Goal: Find specific page/section: Find specific page/section

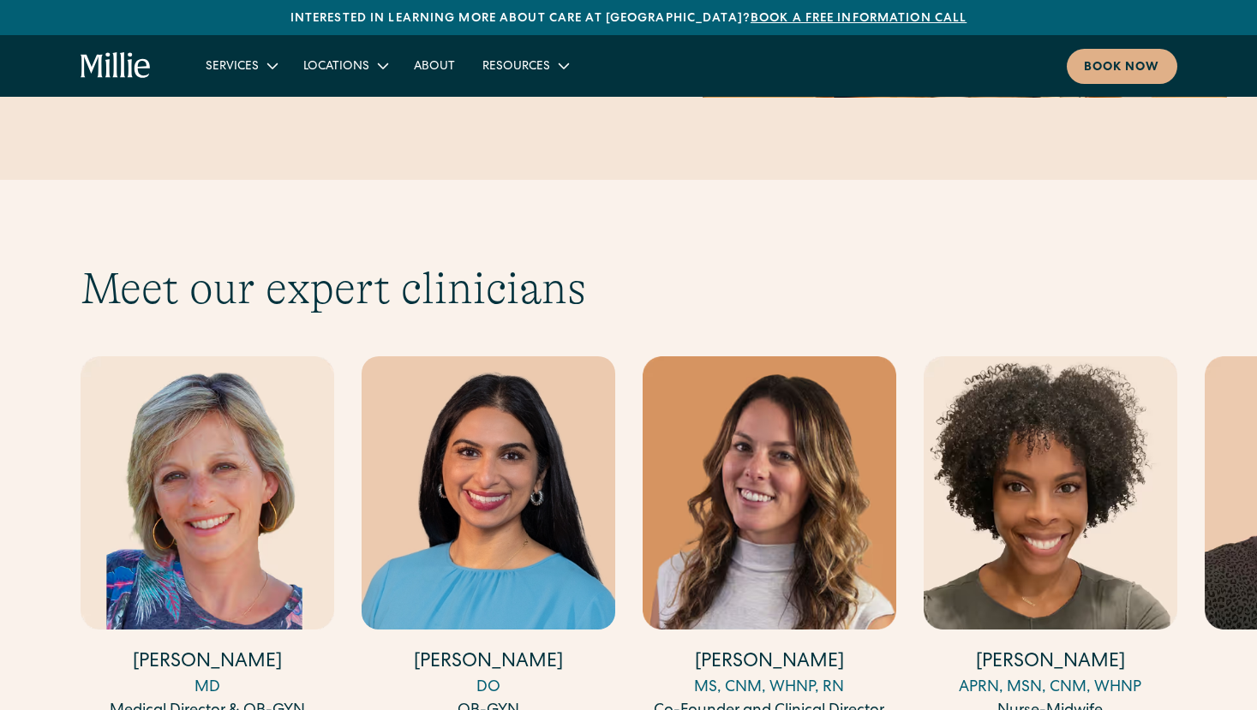
scroll to position [5282, 0]
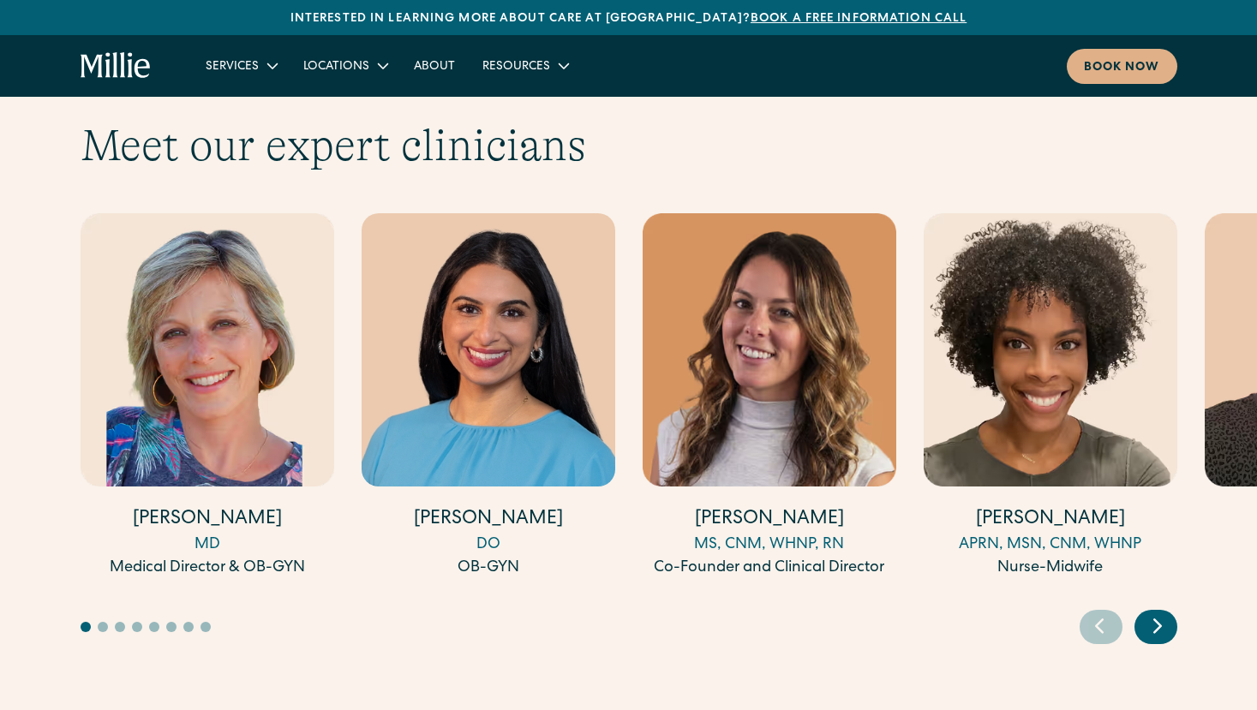
click at [1157, 620] on icon "Next slide" at bounding box center [1157, 626] width 7 height 13
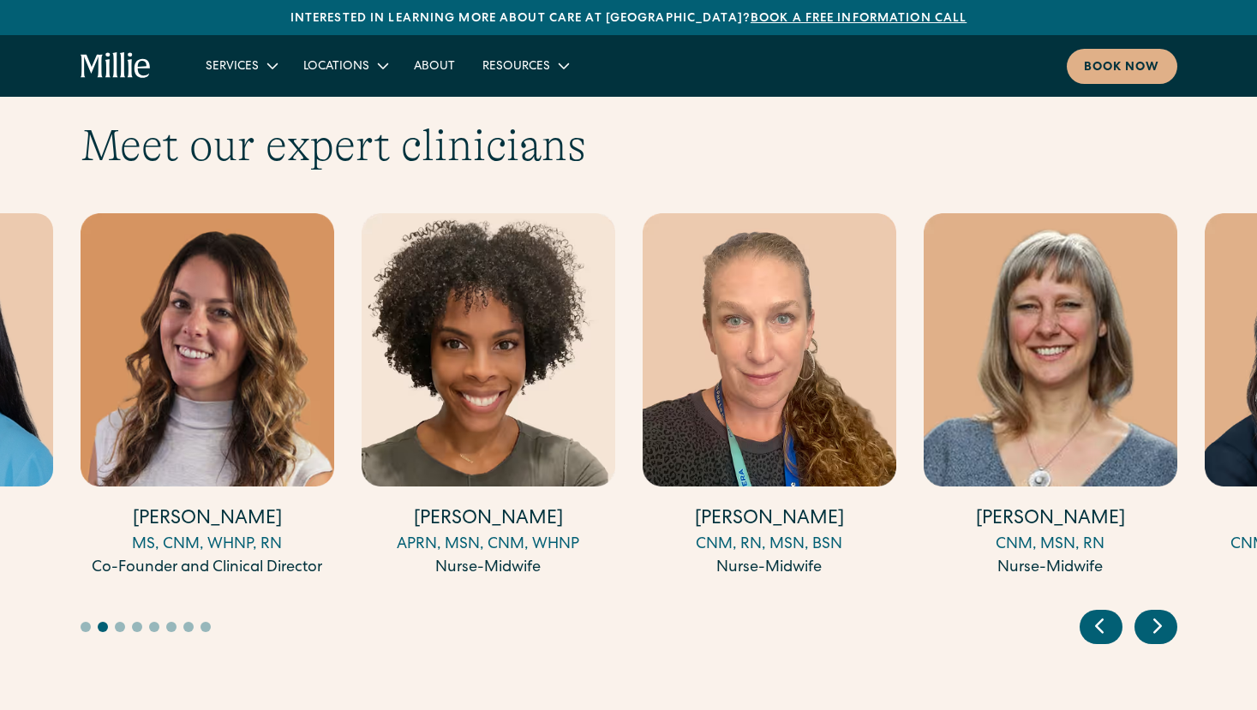
click at [1157, 620] on icon "Next slide" at bounding box center [1157, 626] width 7 height 13
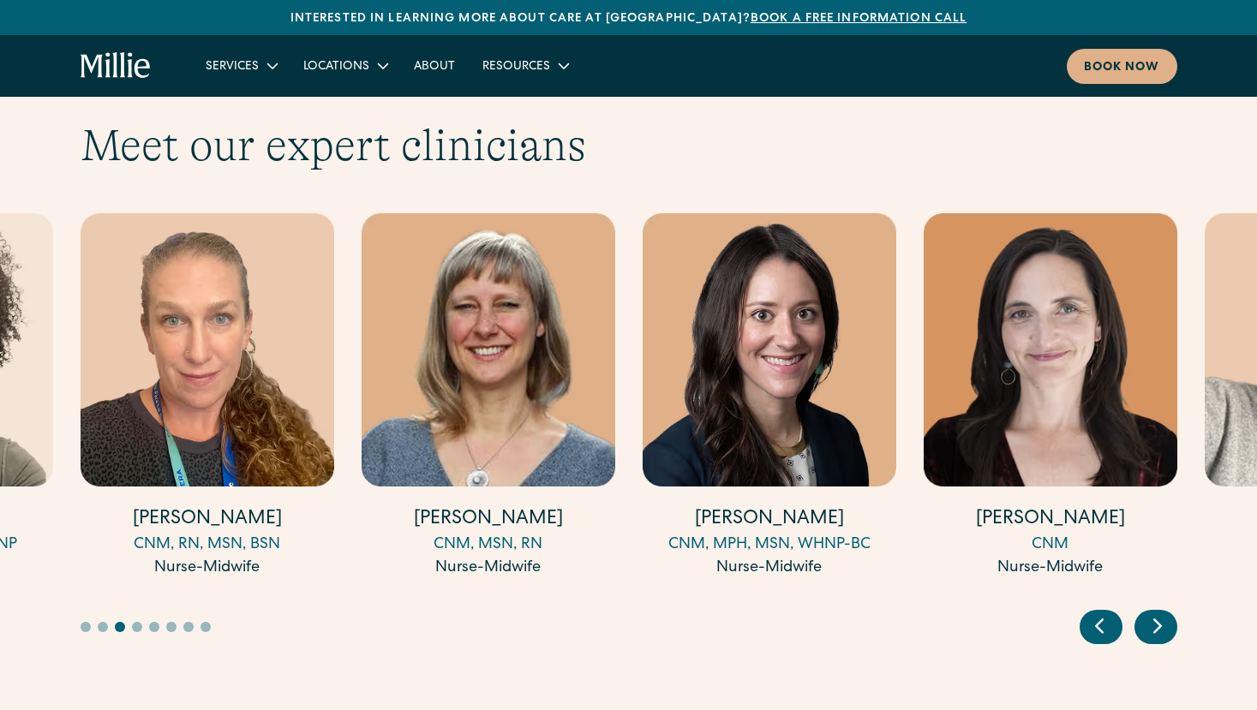
click at [1157, 620] on icon "Next slide" at bounding box center [1157, 626] width 7 height 13
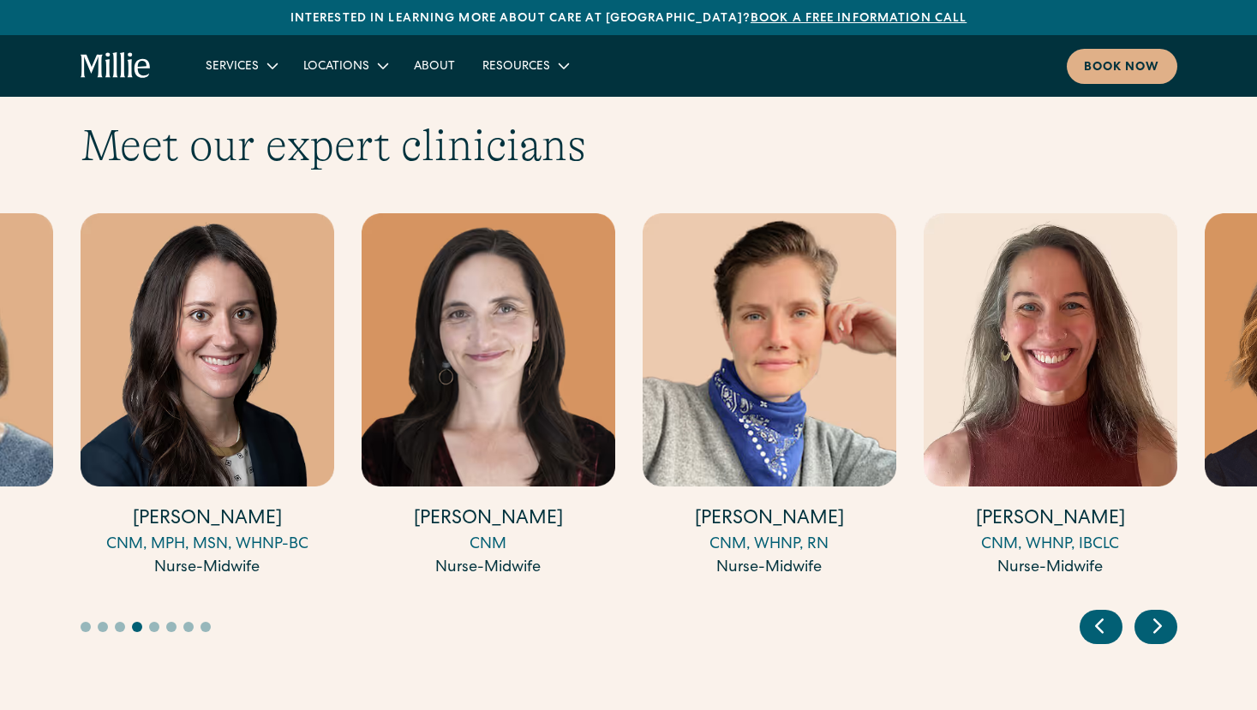
click at [1157, 620] on icon "Next slide" at bounding box center [1157, 626] width 7 height 13
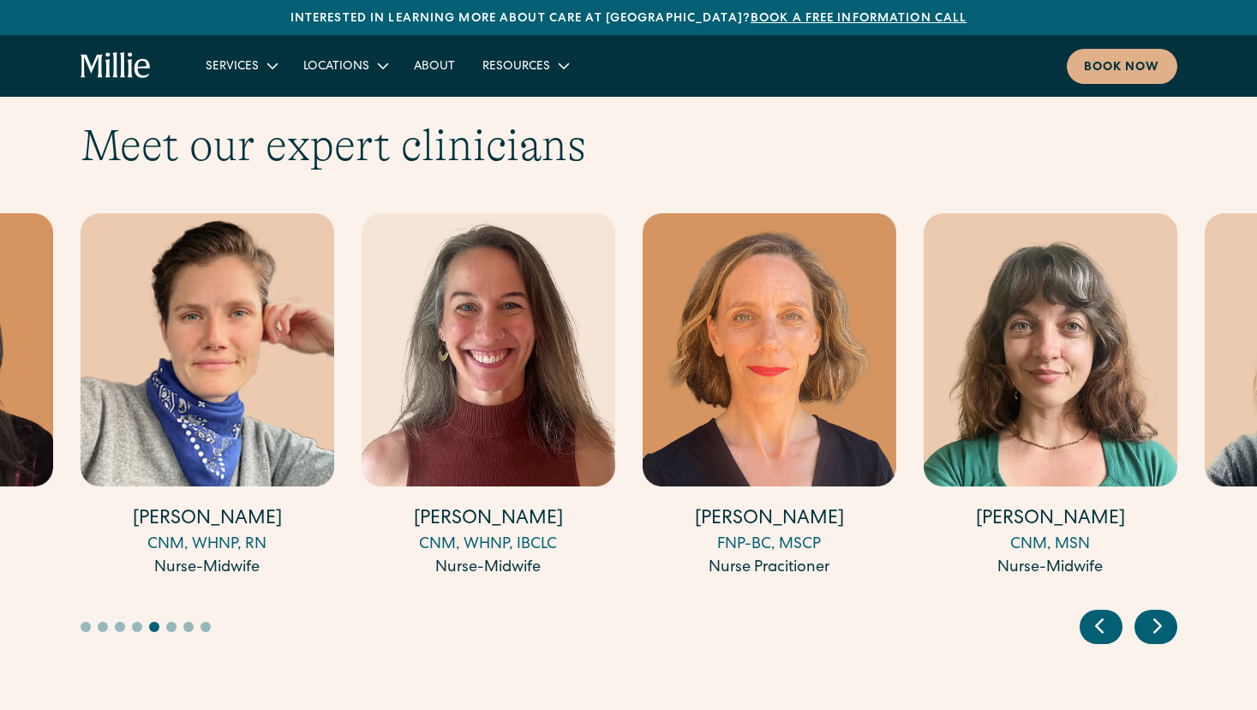
click at [1157, 620] on icon "Next slide" at bounding box center [1157, 626] width 7 height 13
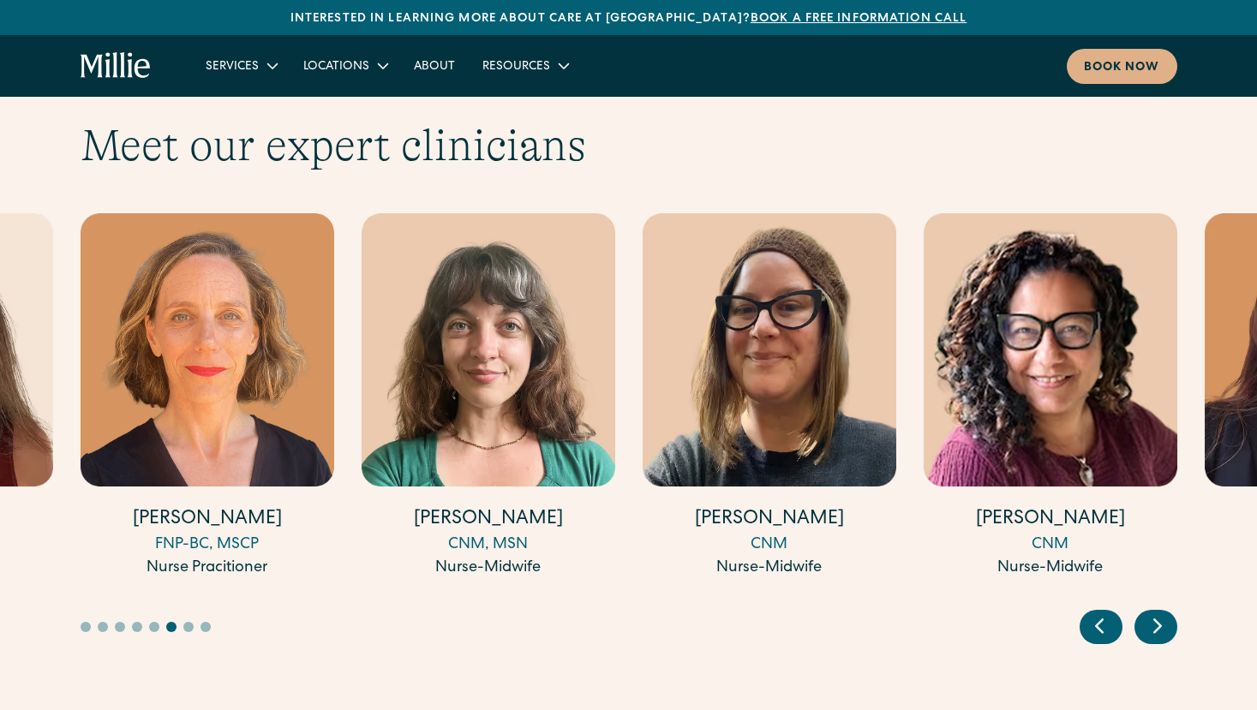
click at [1157, 620] on icon "Next slide" at bounding box center [1157, 626] width 7 height 13
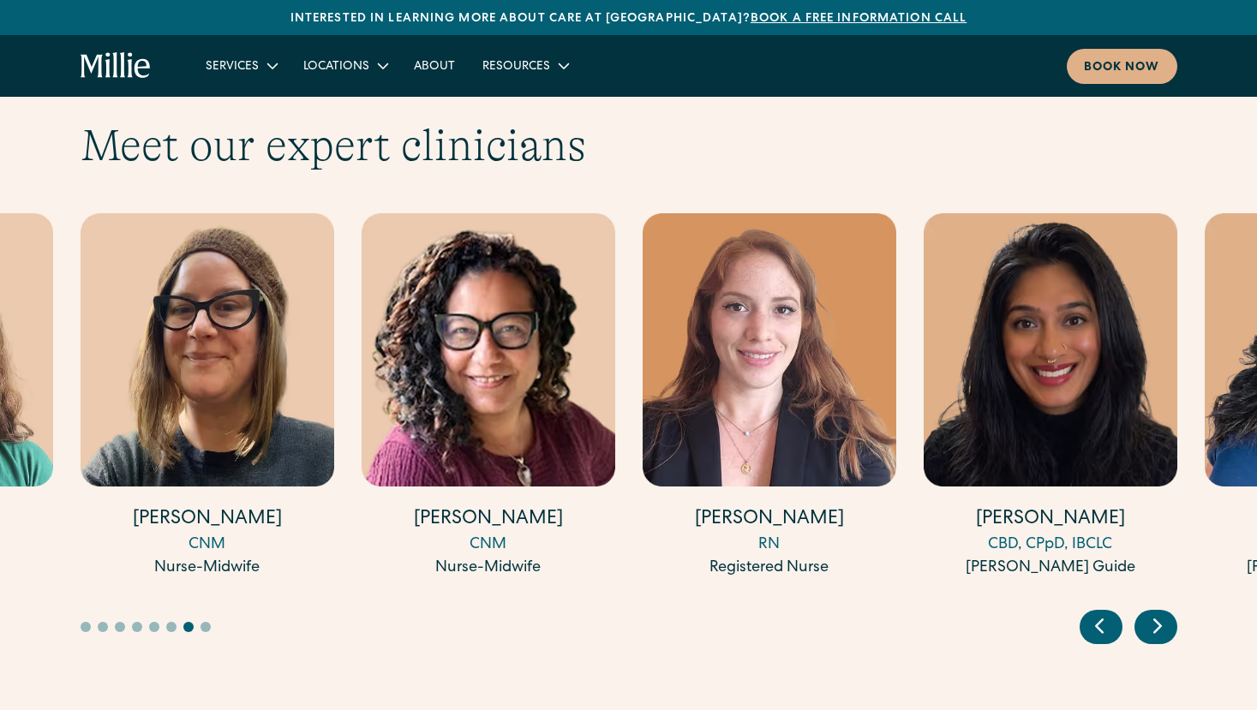
click at [1157, 620] on icon "Next slide" at bounding box center [1157, 626] width 7 height 13
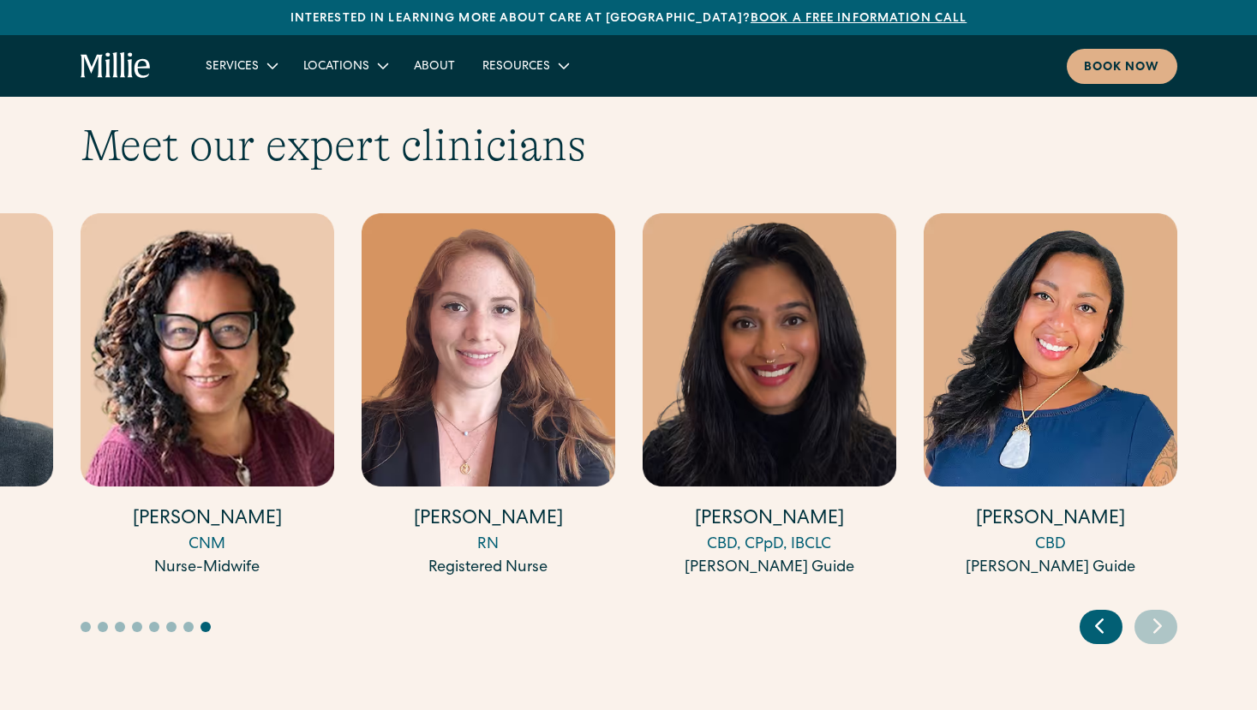
click at [1105, 612] on icon "Previous slide" at bounding box center [1099, 625] width 26 height 27
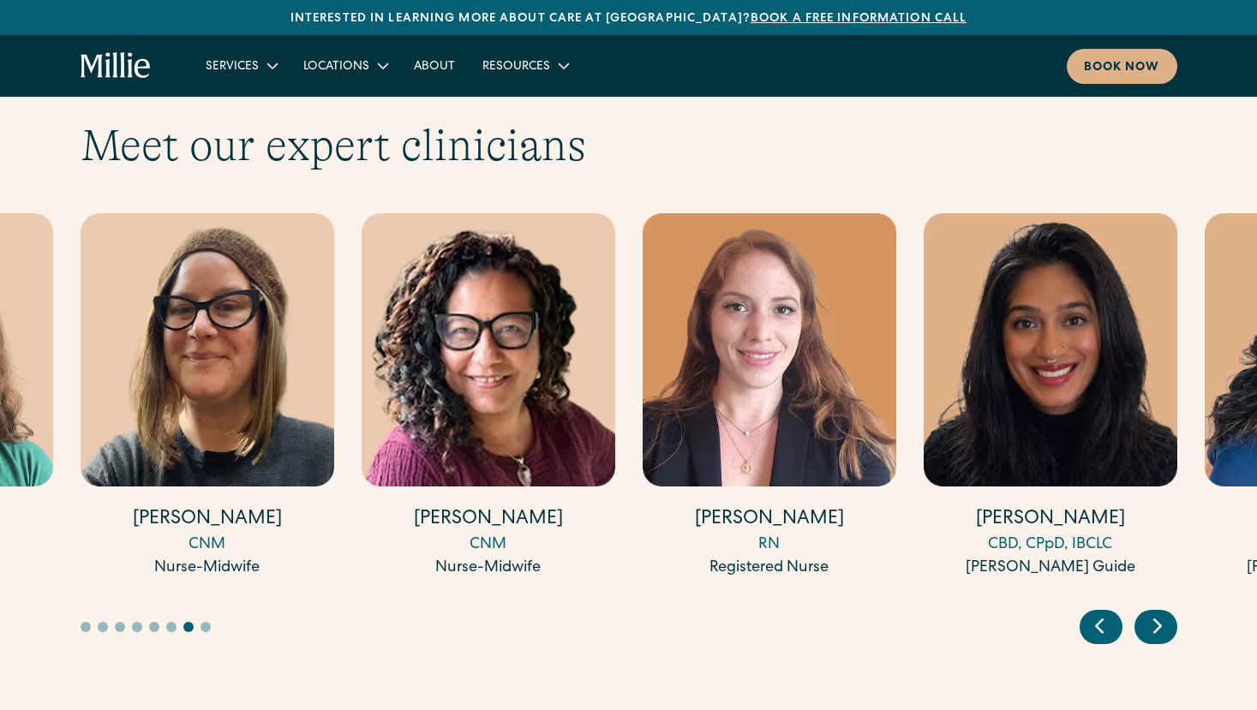
click at [1105, 612] on icon "Previous slide" at bounding box center [1099, 625] width 26 height 27
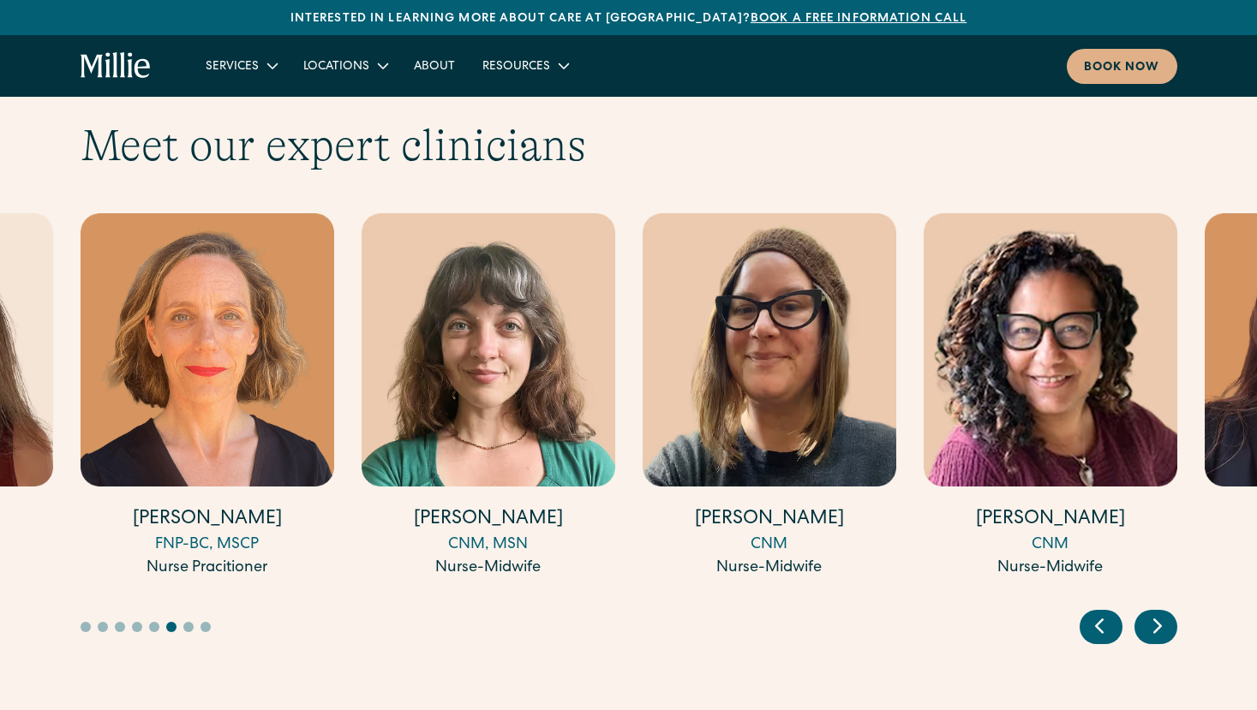
click at [1105, 612] on icon "Previous slide" at bounding box center [1099, 625] width 26 height 27
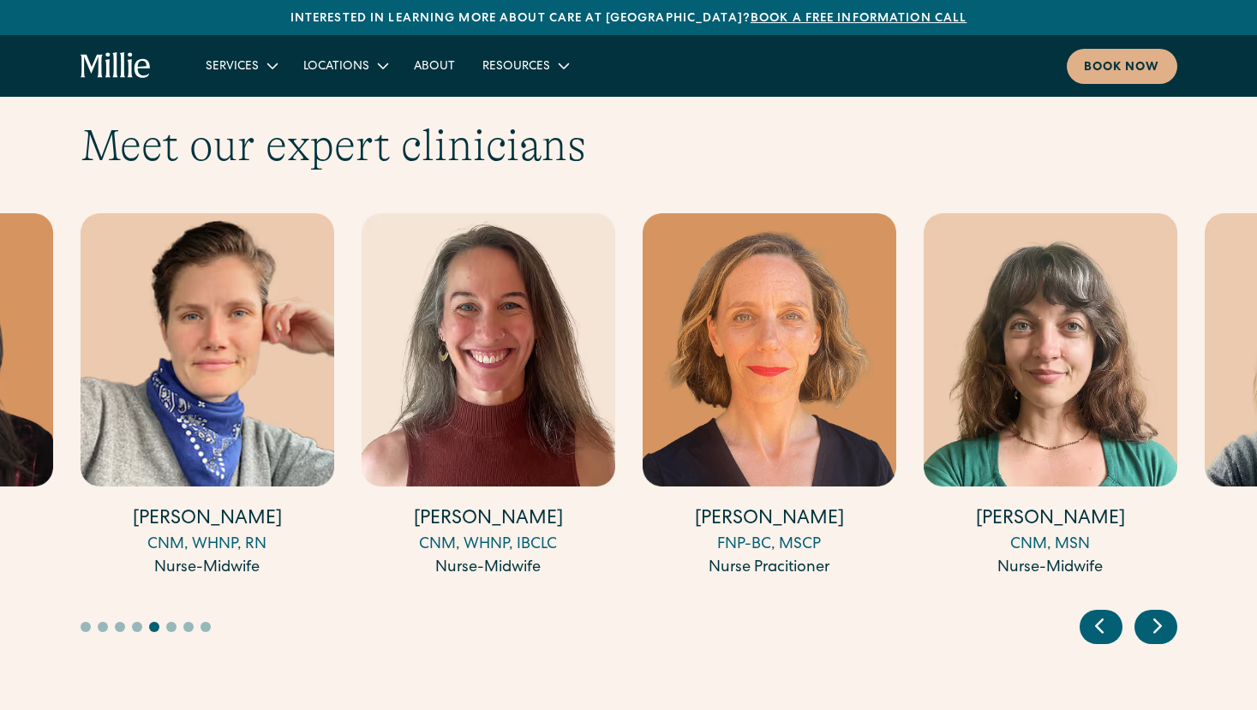
click at [1105, 612] on icon "Previous slide" at bounding box center [1099, 625] width 26 height 27
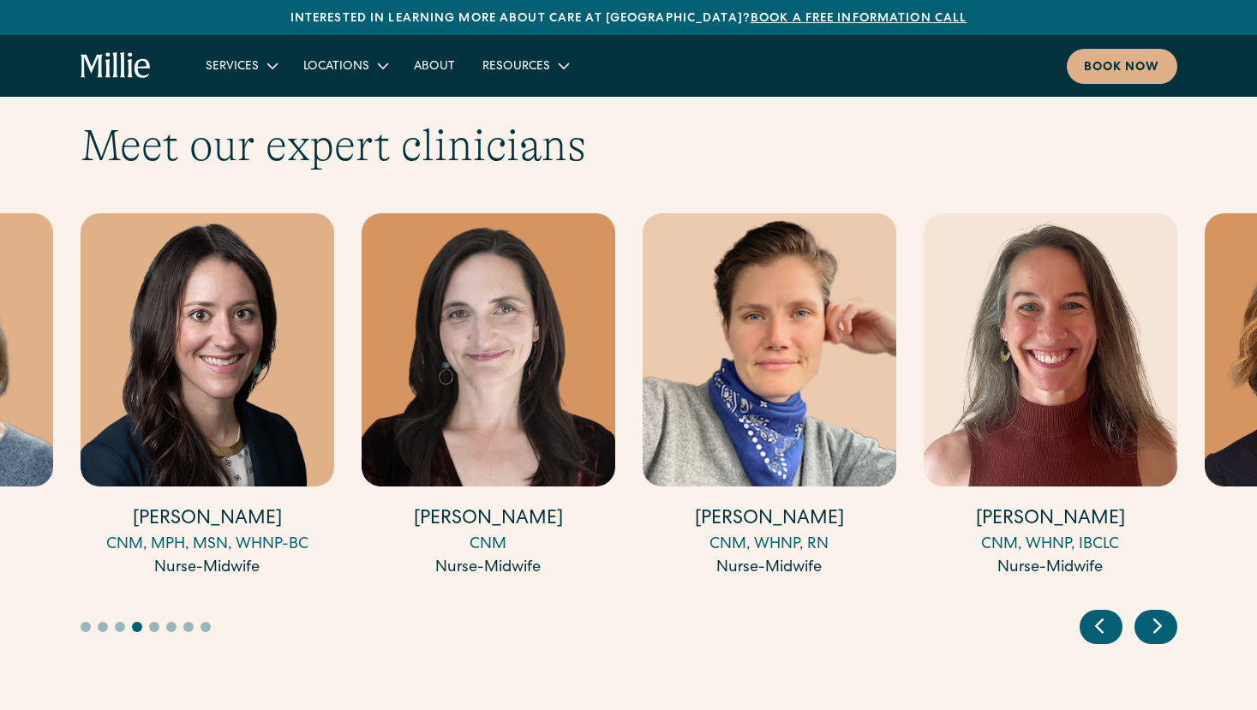
click at [1105, 612] on icon "Previous slide" at bounding box center [1099, 625] width 26 height 27
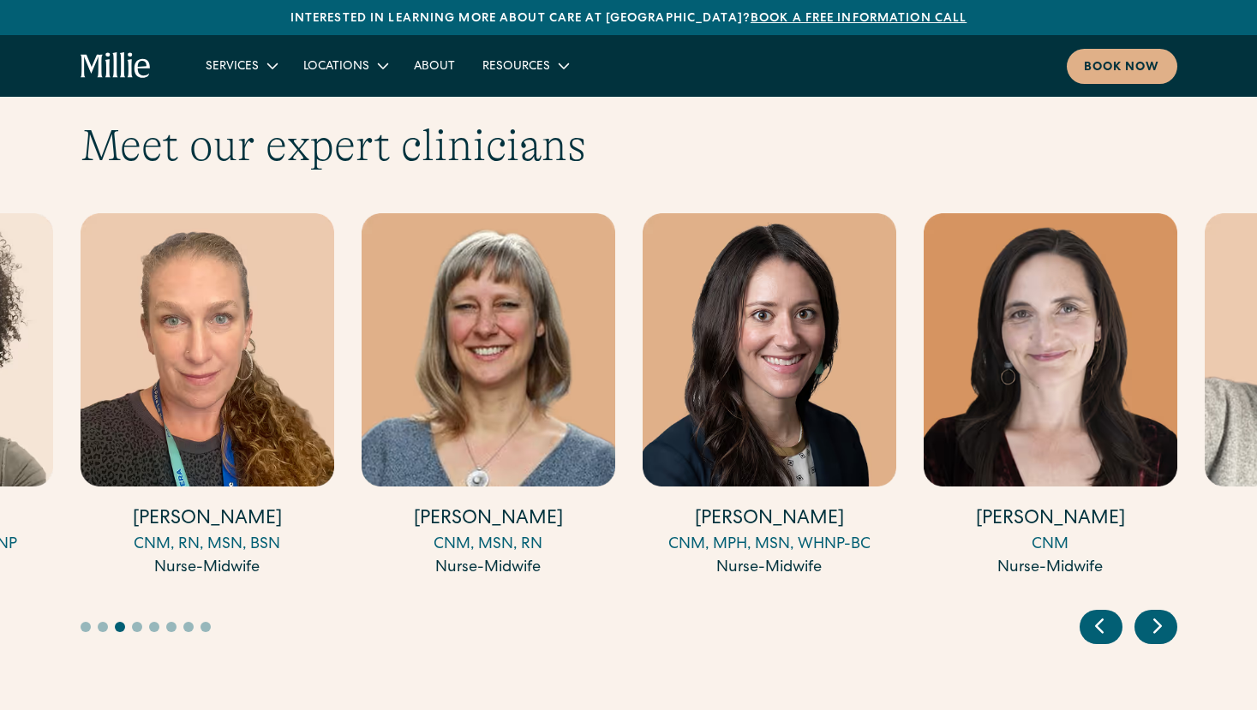
click at [1105, 612] on icon "Previous slide" at bounding box center [1099, 625] width 26 height 27
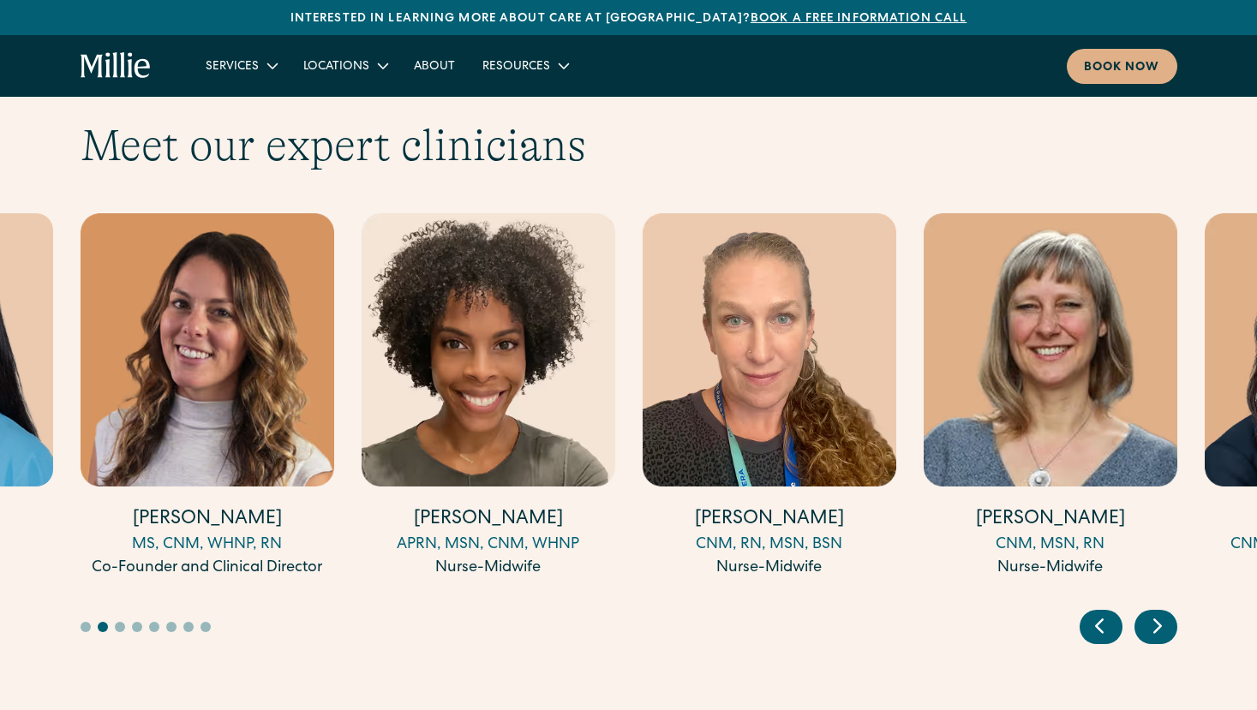
click at [1105, 612] on icon "Previous slide" at bounding box center [1099, 625] width 26 height 27
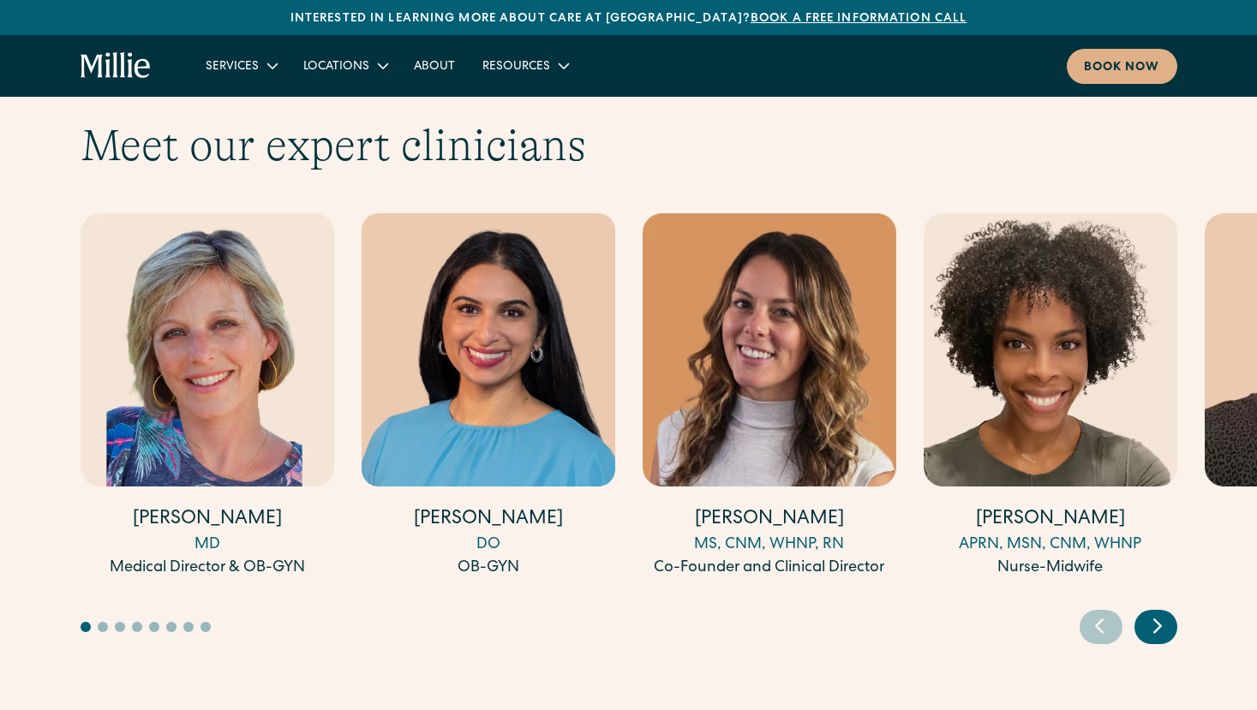
click at [783, 668] on div "Meet our expert clinicians [PERSON_NAME] MD Medical Director & OB-GYN [PERSON_N…" at bounding box center [628, 382] width 1257 height 690
click at [200, 534] on div "MD" at bounding box center [208, 545] width 254 height 23
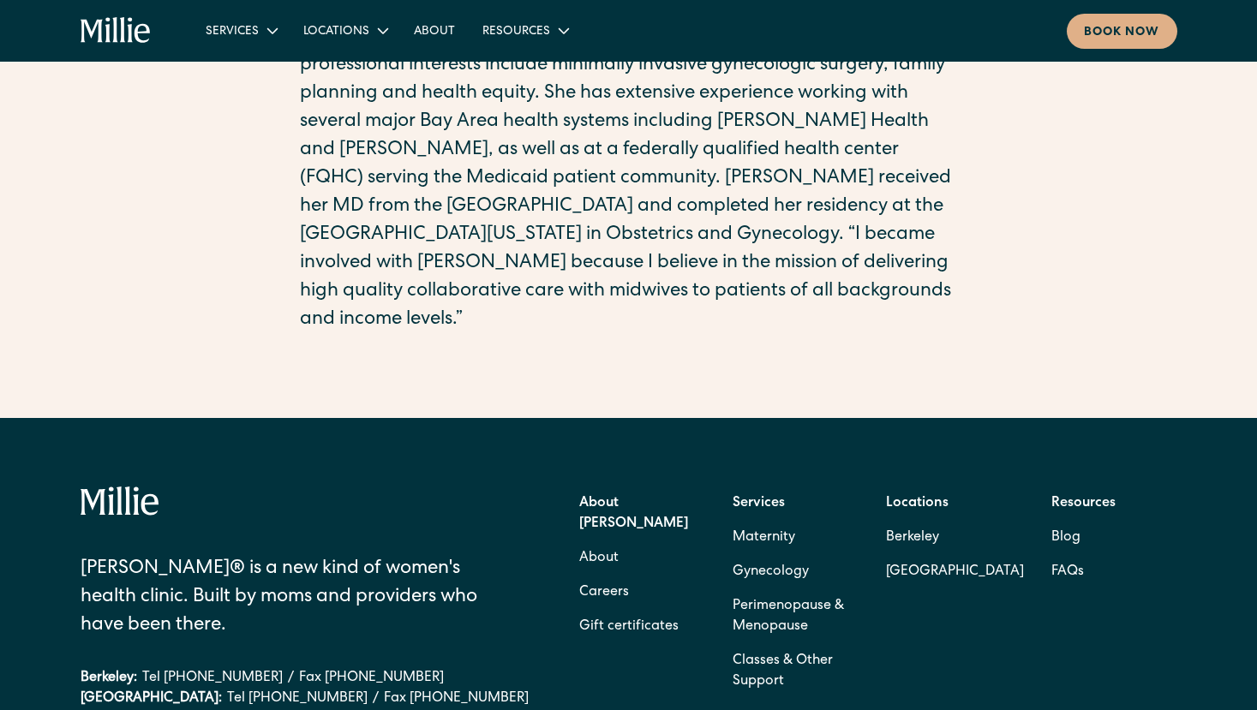
scroll to position [714, 0]
